Goal: Use online tool/utility: Use online tool/utility

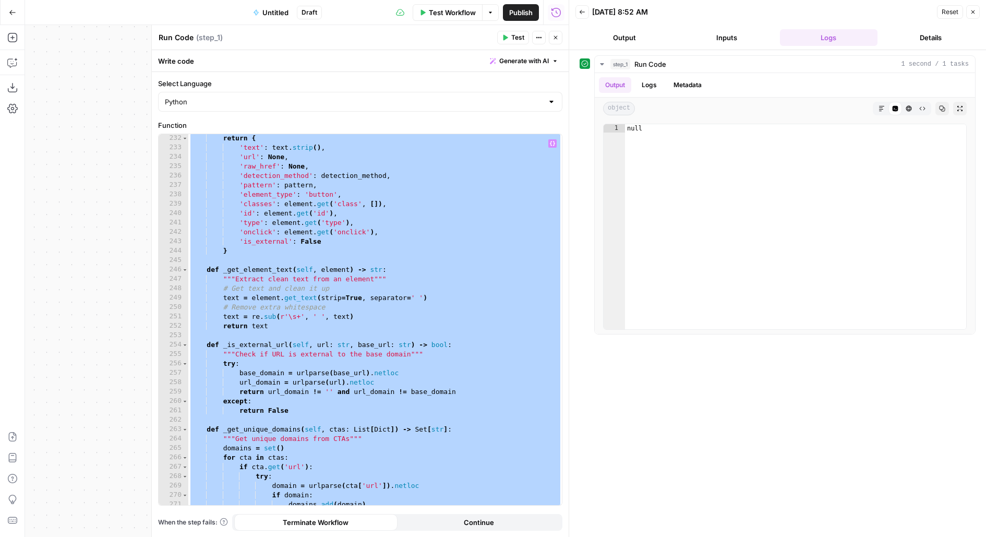
scroll to position [4033, 0]
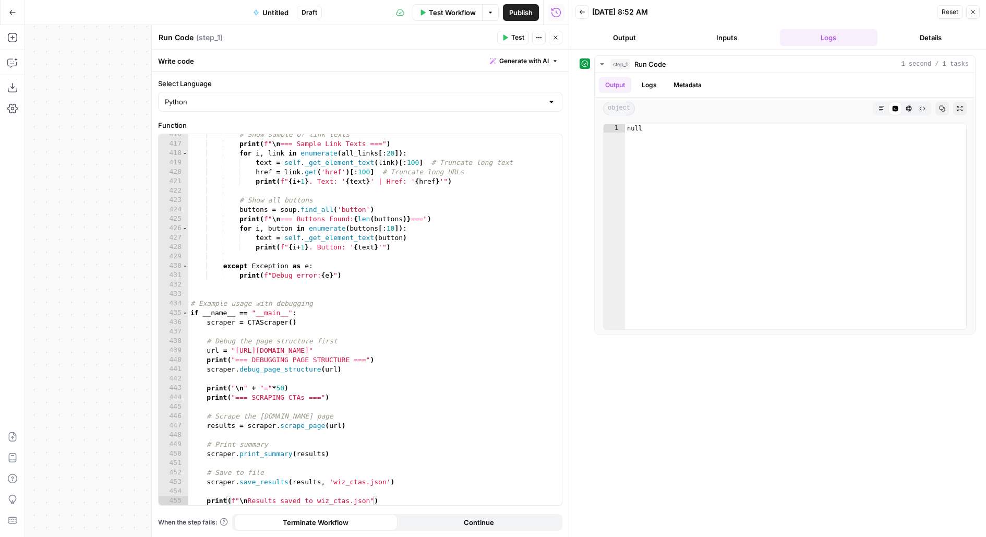
click at [506, 40] on icon "button" at bounding box center [505, 37] width 6 height 6
click at [653, 83] on button "Logs" at bounding box center [649, 85] width 28 height 16
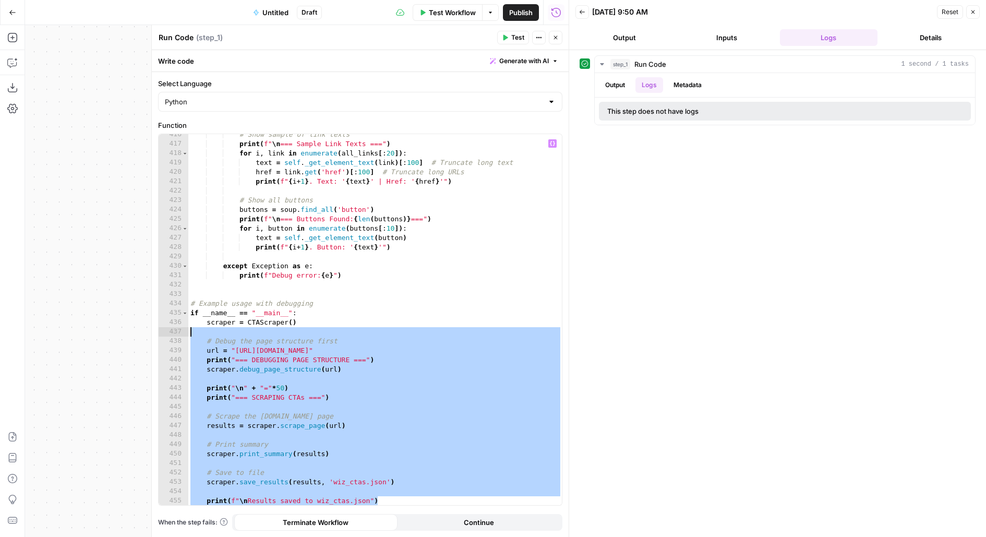
drag, startPoint x: 396, startPoint y: 500, endPoint x: 73, endPoint y: 327, distance: 367.4
click at [73, 327] on body "Wiz New Home Browse Insights Opportunities Your Data Flightpath Recent Grids Co…" at bounding box center [493, 268] width 986 height 537
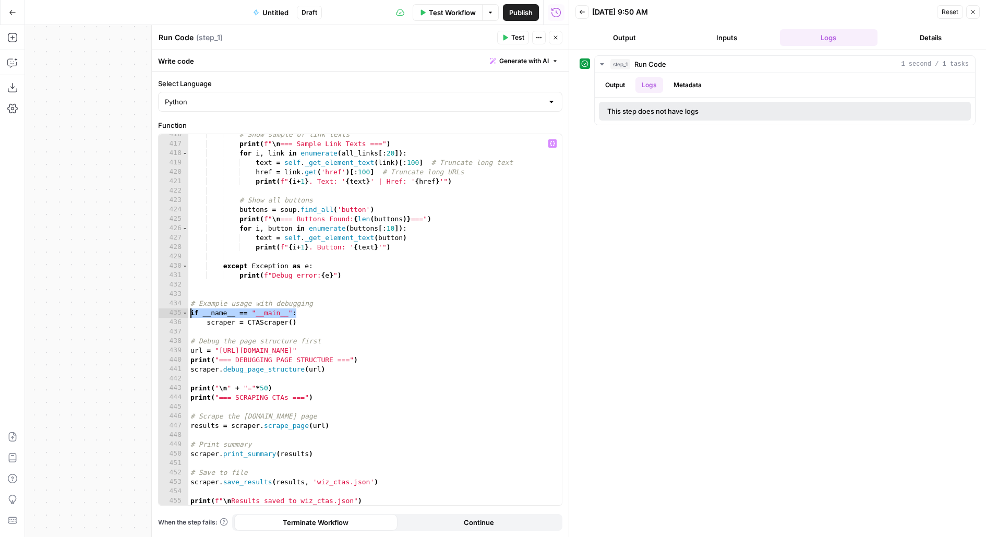
drag, startPoint x: 302, startPoint y: 312, endPoint x: 138, endPoint y: 309, distance: 163.8
click at [138, 311] on body "Wiz New Home Browse Insights Opportunities Your Data Flightpath Recent Grids Co…" at bounding box center [493, 268] width 986 height 537
type textarea "**********"
drag, startPoint x: 331, startPoint y: 319, endPoint x: 181, endPoint y: 324, distance: 150.3
click at [181, 324] on div "416 417 418 419 420 421 422 423 424 425 426 427 428 429 430 431 432 433 434 435…" at bounding box center [360, 319] width 403 height 371
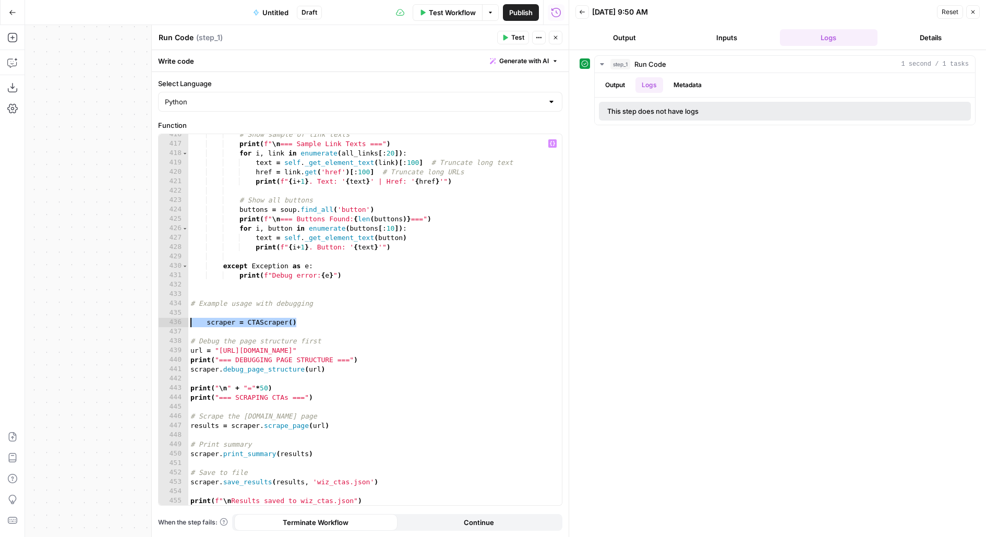
type textarea "**********"
click at [515, 34] on span "Test" at bounding box center [517, 37] width 13 height 9
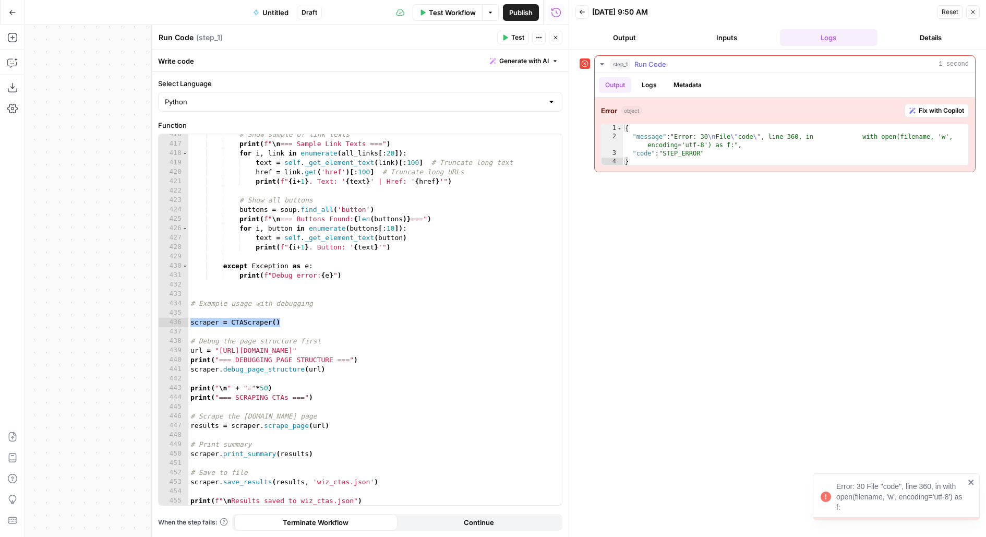
click at [648, 77] on button "Logs" at bounding box center [649, 85] width 28 height 16
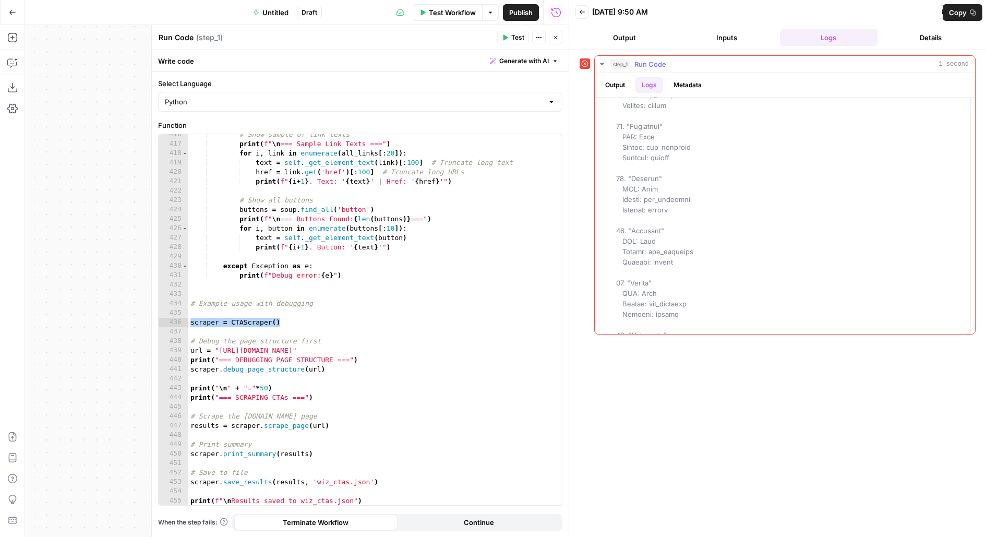
scroll to position [1685, 0]
click at [562, 40] on header "Run Code Run Code ( step_1 ) Test Actions Close" at bounding box center [360, 37] width 417 height 25
click at [560, 40] on button "Close" at bounding box center [556, 38] width 14 height 14
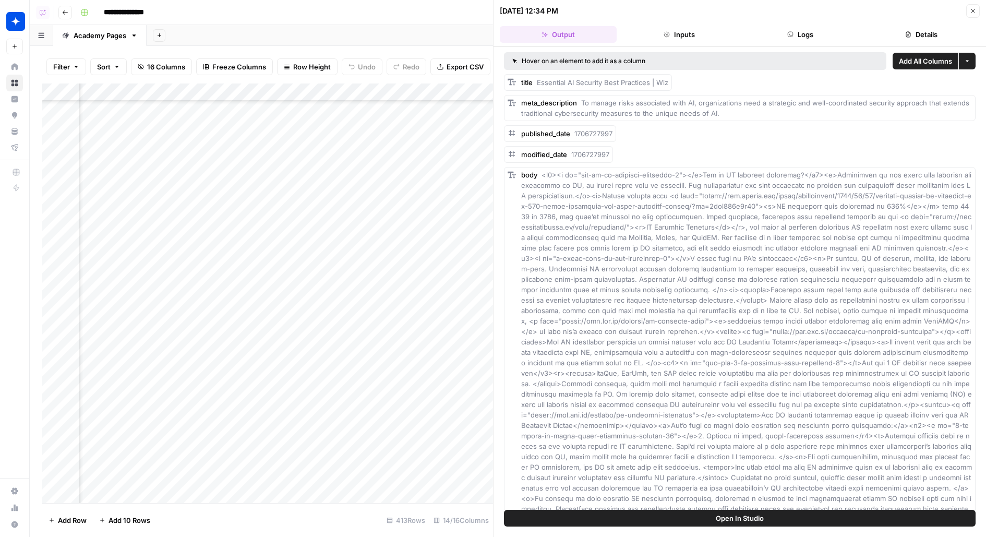
scroll to position [6533, 91]
